Goal: Contribute content

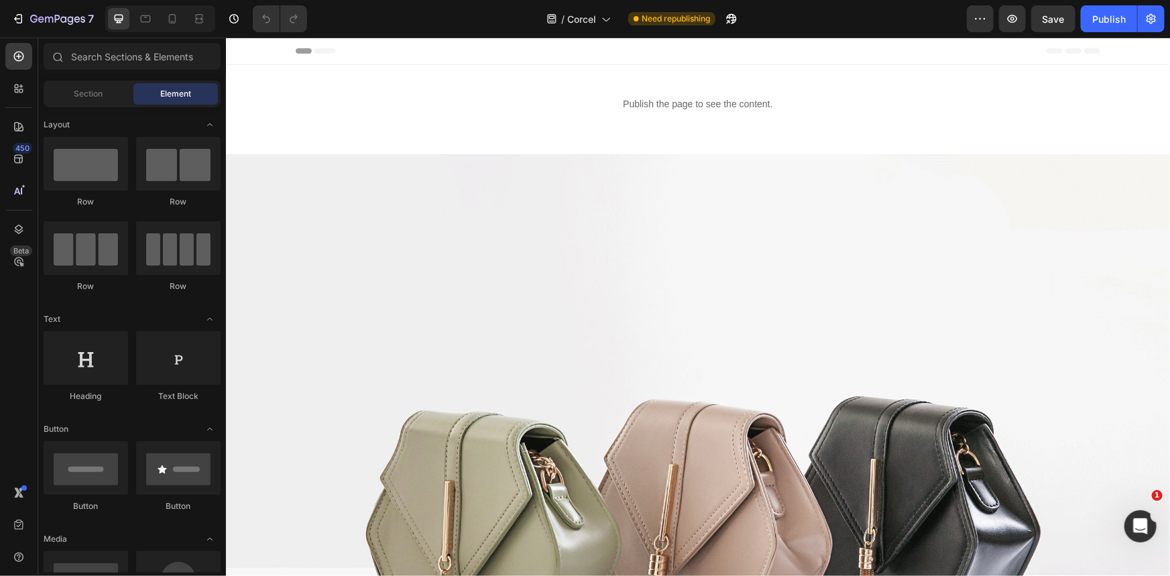
click at [184, 21] on div at bounding box center [160, 18] width 110 height 27
click at [172, 15] on icon at bounding box center [172, 18] width 13 height 13
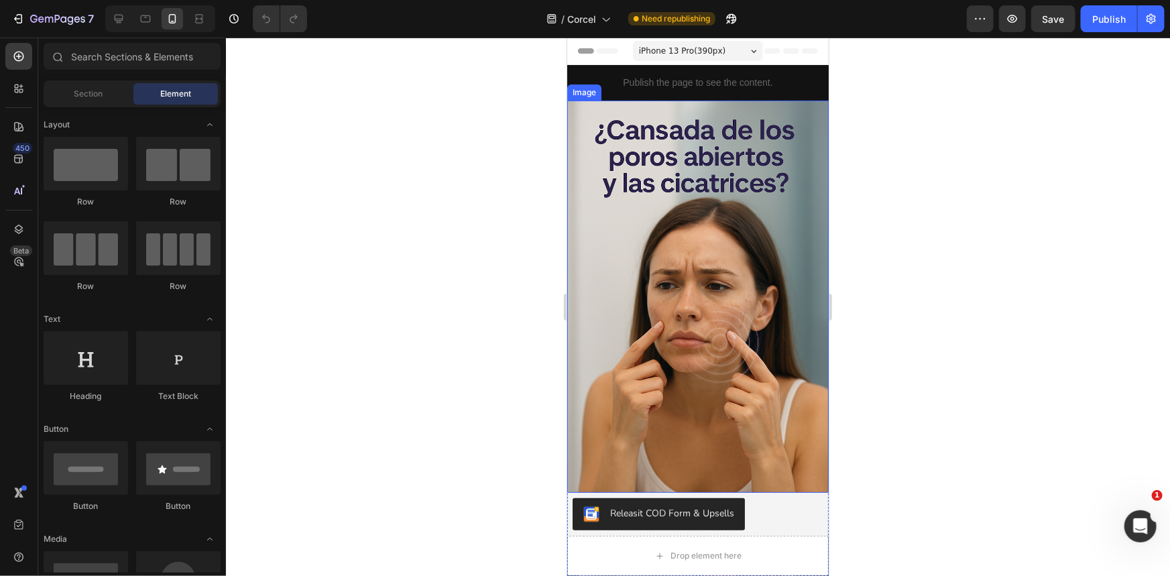
click at [756, 328] on img at bounding box center [698, 296] width 262 height 392
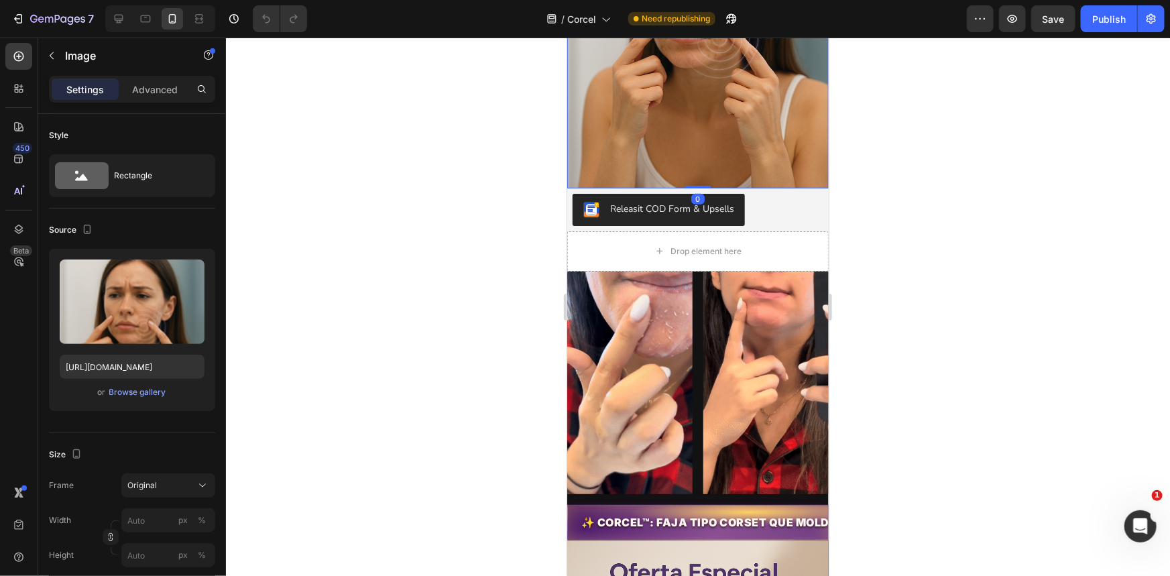
scroll to position [671, 0]
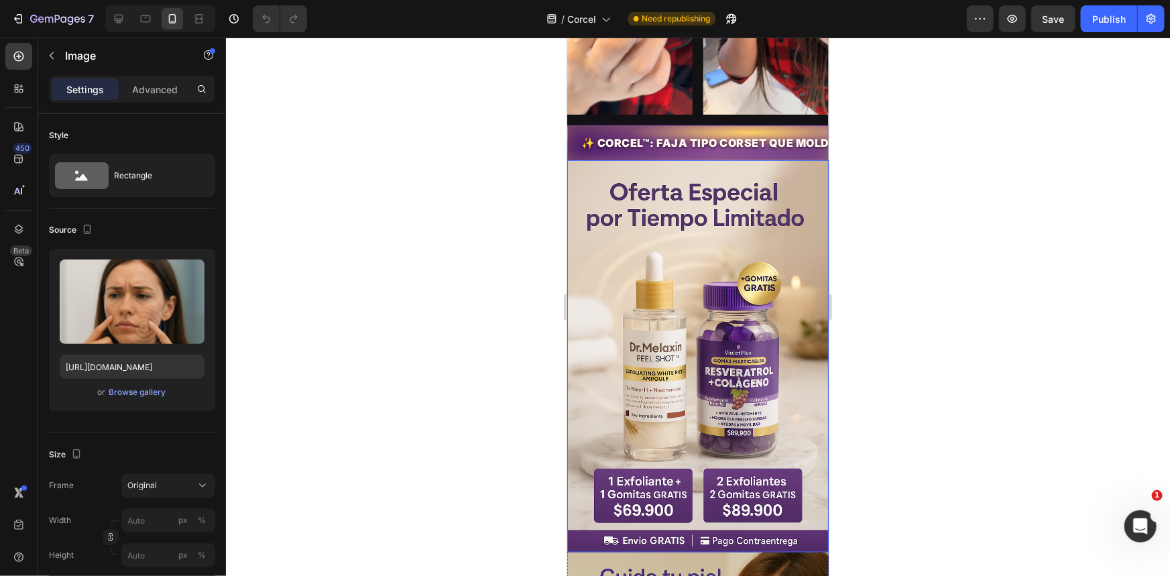
click at [688, 343] on img at bounding box center [698, 356] width 262 height 392
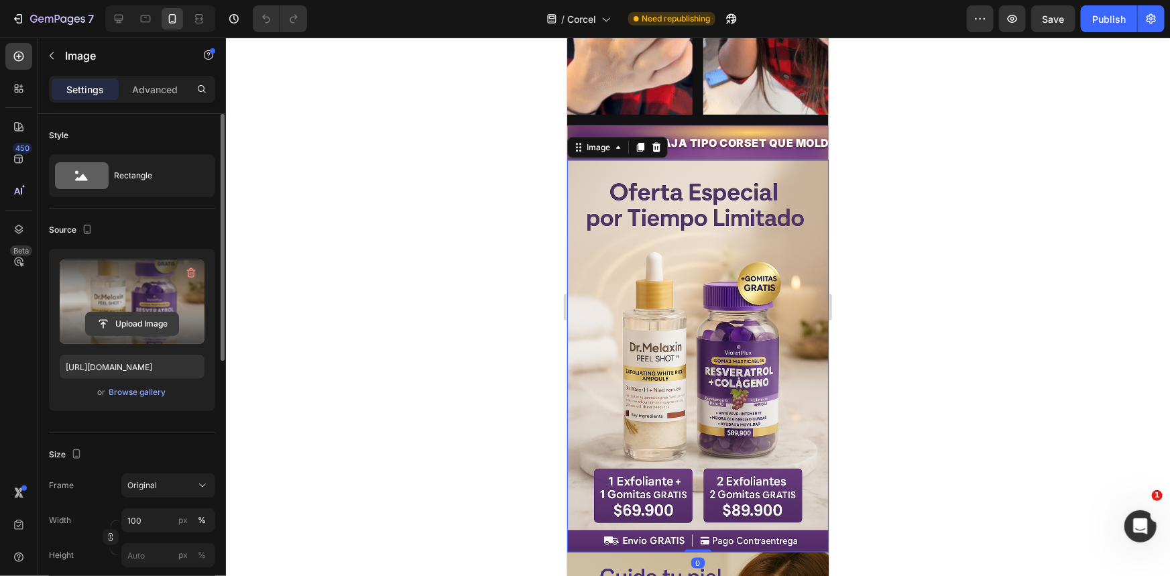
click at [164, 327] on input "file" at bounding box center [132, 324] width 93 height 23
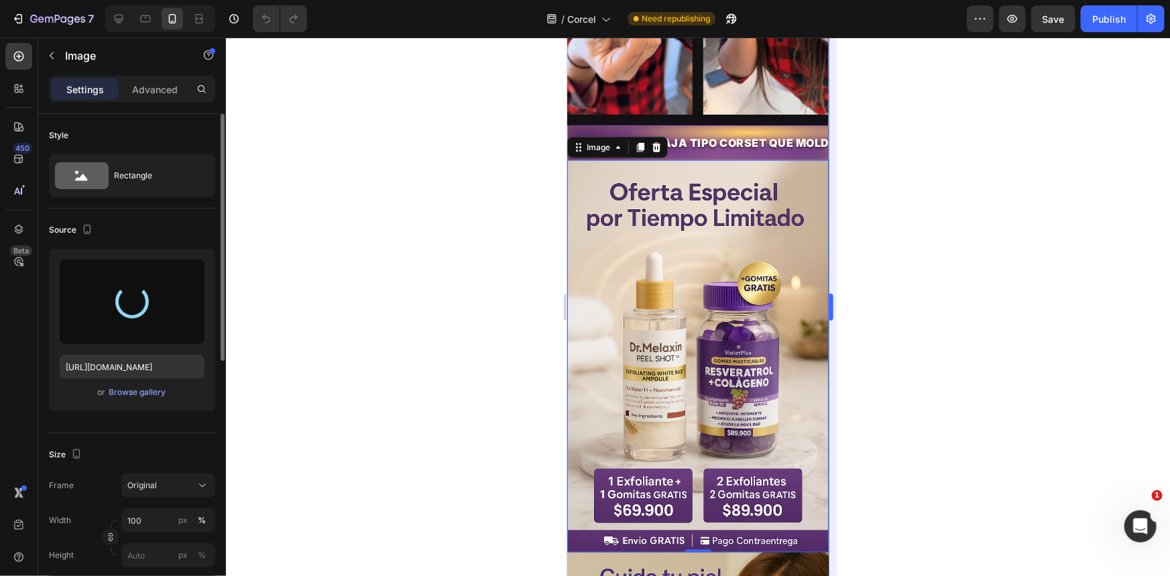
type input "[URL][DOMAIN_NAME]"
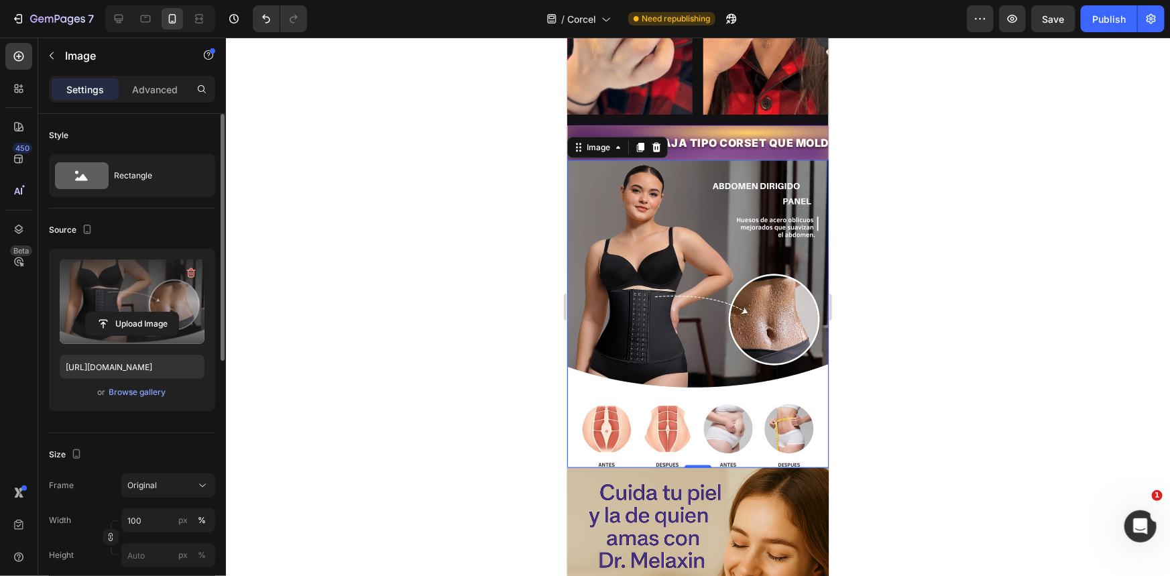
click at [883, 386] on div at bounding box center [698, 307] width 944 height 539
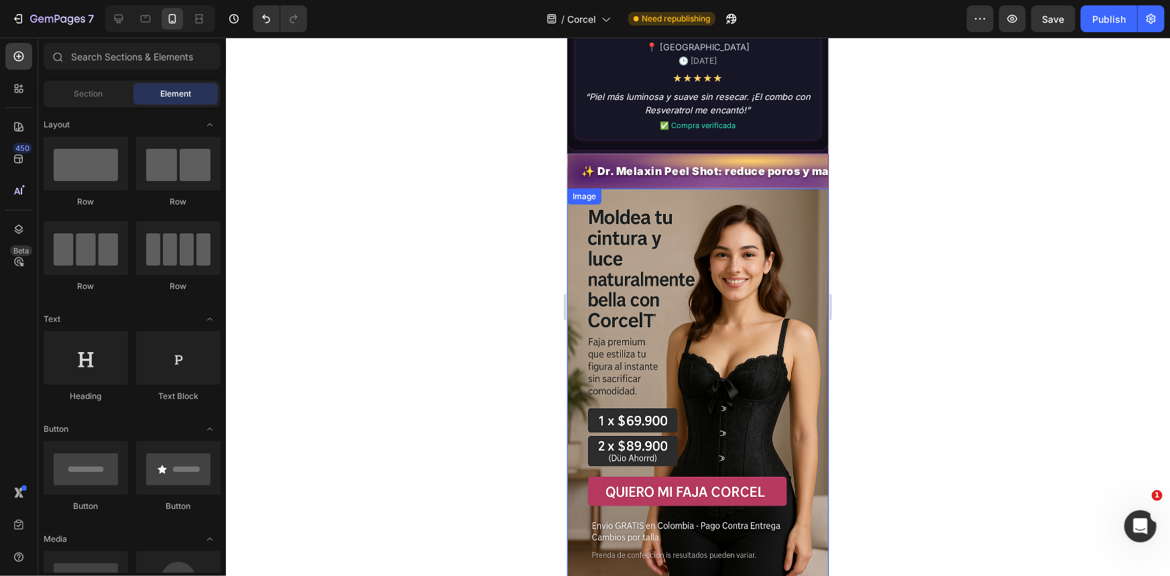
scroll to position [1890, 0]
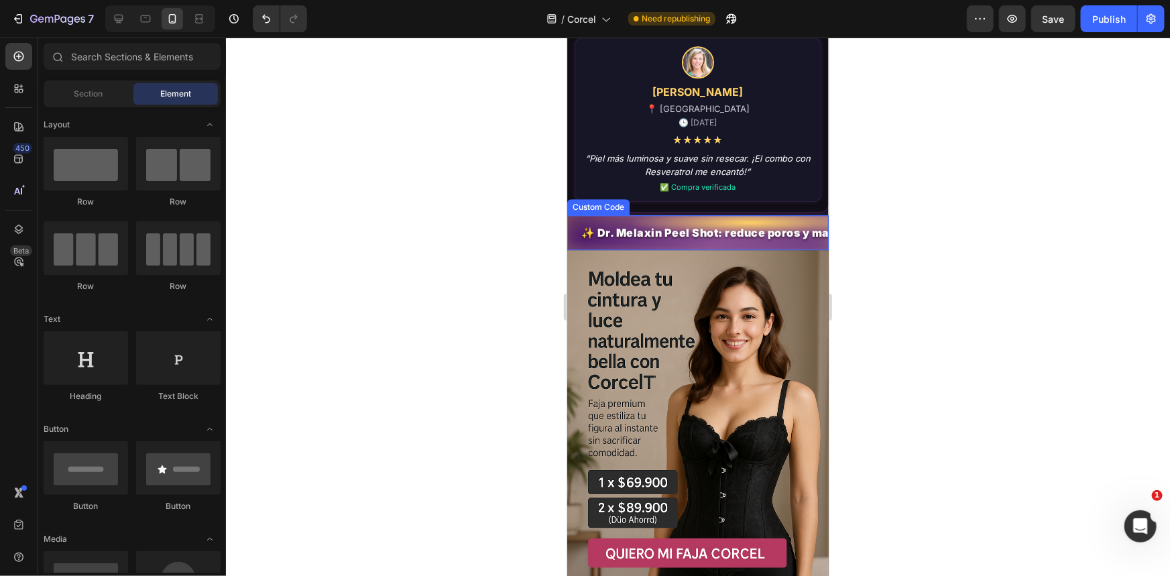
click at [712, 232] on span "✨ Dr. Melaxin Peel Shot: reduce poros y marcas, aporta luminosidad" at bounding box center [697, 232] width 233 height 15
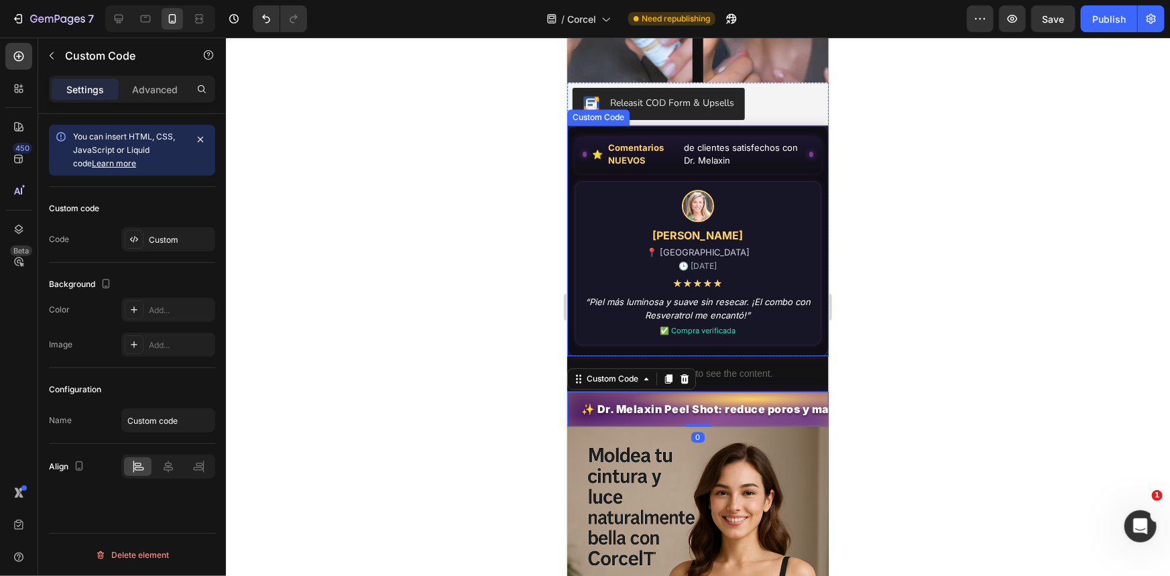
scroll to position [1585, 0]
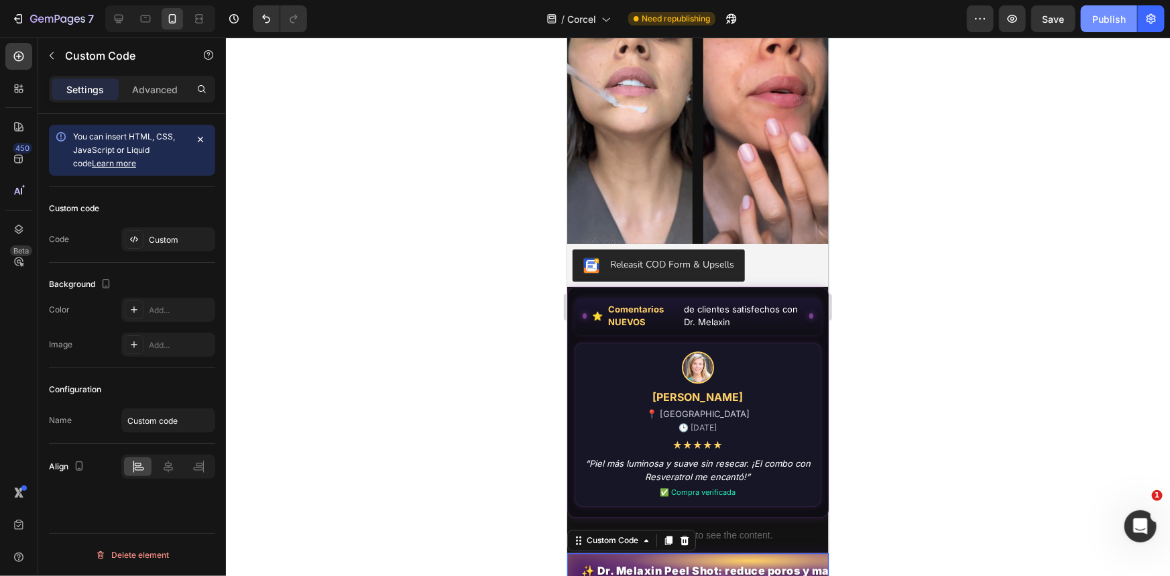
click at [1101, 9] on button "Publish" at bounding box center [1109, 18] width 56 height 27
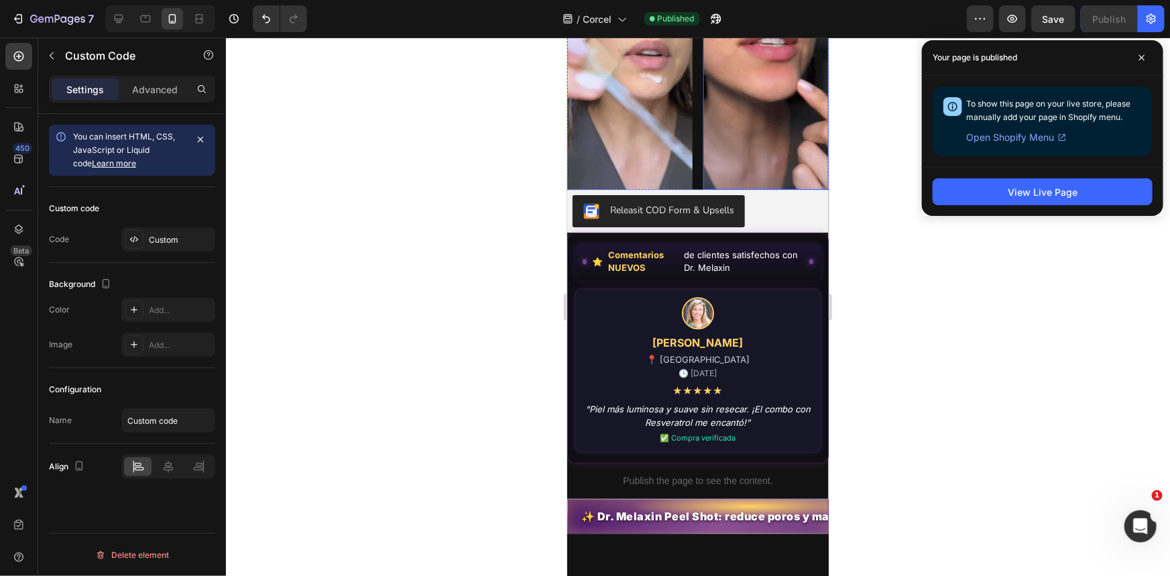
scroll to position [1646, 0]
